Goal: Navigation & Orientation: Go to known website

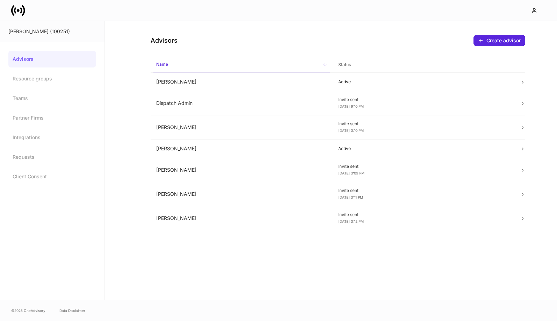
click at [18, 7] on icon at bounding box center [18, 10] width 14 height 14
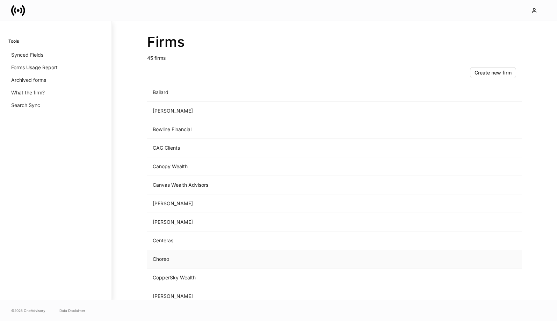
scroll to position [95, 0]
